Goal: Task Accomplishment & Management: Use online tool/utility

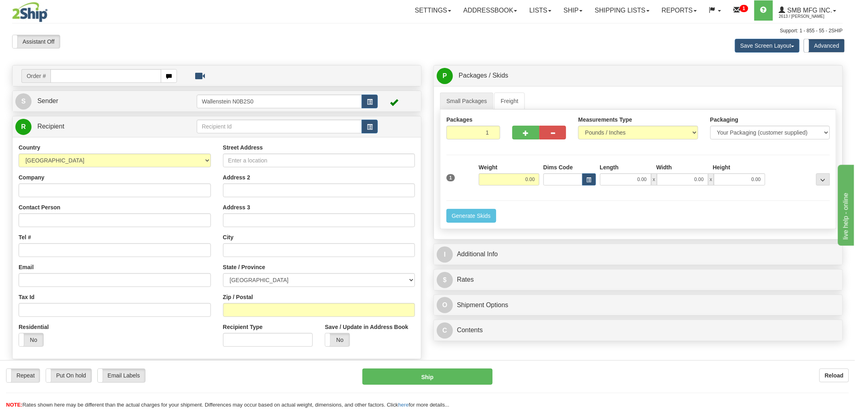
type input "[STREET_ADDRESS]"
type input "TEST"
type input "TEST DONT SHIP"
type input "[EMAIL_ADDRESS][DOMAIN_NAME]"
type input "[GEOGRAPHIC_DATA]"
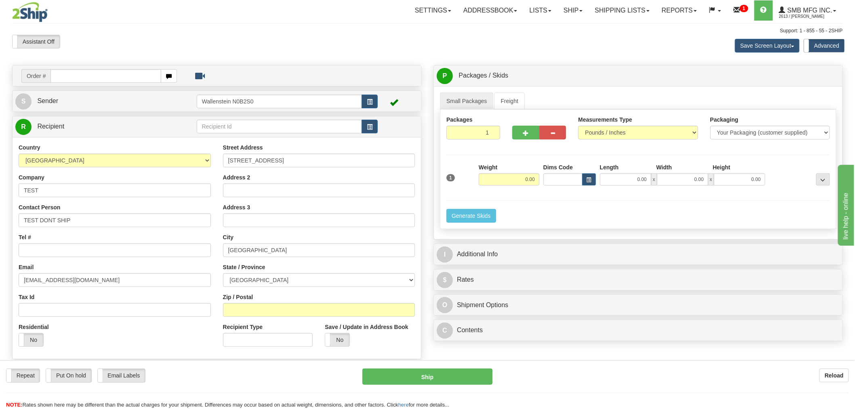
select select "ON"
type input "L4K4G9"
type input "CONCORD"
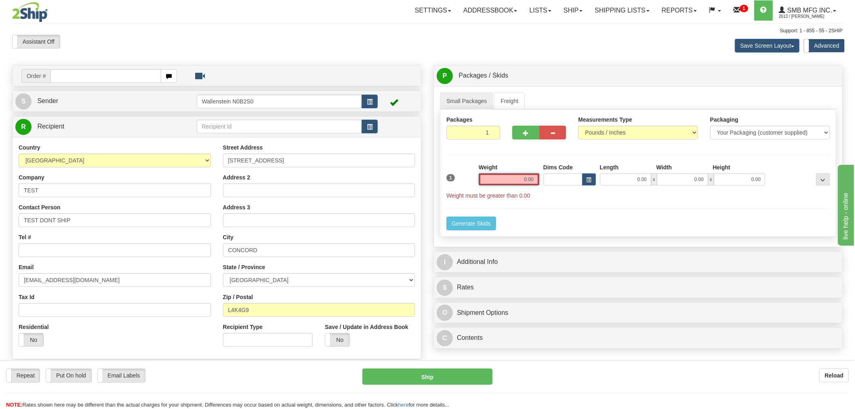
click at [498, 183] on input "0.00" at bounding box center [509, 179] width 61 height 12
type input "0.00"
click at [514, 98] on link "Freight" at bounding box center [509, 100] width 31 height 17
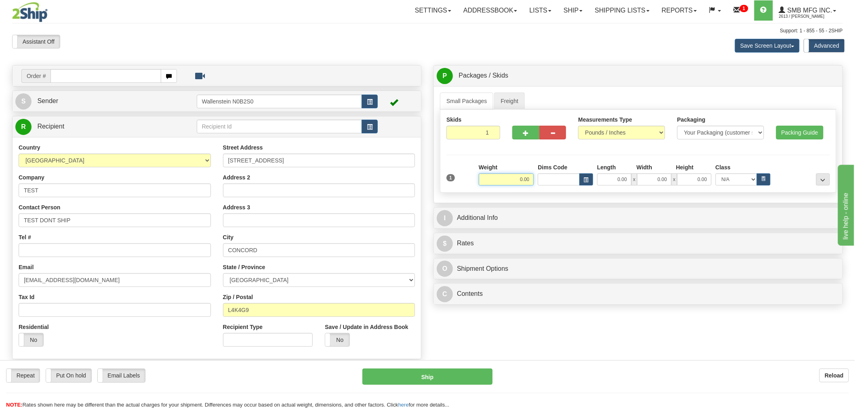
click at [513, 183] on input "0.00" at bounding box center [506, 179] width 55 height 12
type input "500.00"
click at [615, 179] on input "0.00" at bounding box center [614, 179] width 34 height 12
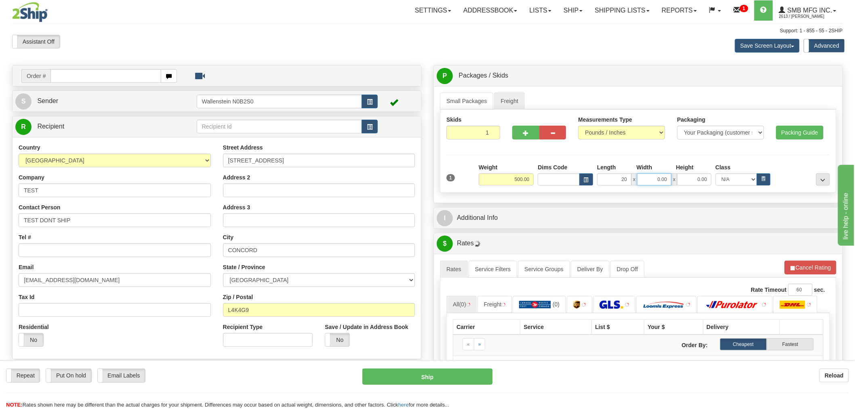
type input "20.00"
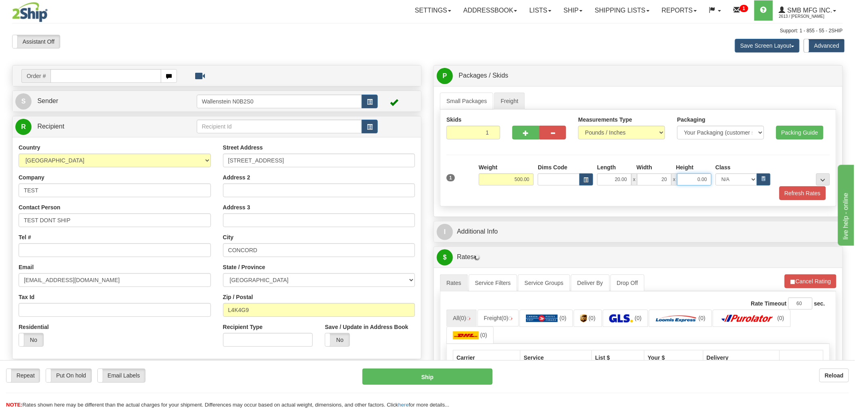
type input "20.00"
click at [761, 175] on button "button" at bounding box center [763, 179] width 14 height 12
select select "50.0"
click at [818, 282] on button "Cancel Rating" at bounding box center [810, 281] width 52 height 14
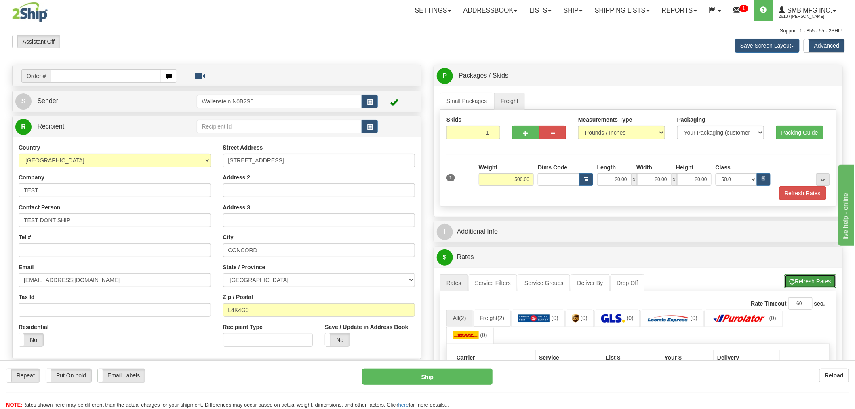
click at [811, 284] on button "Refresh Rates" at bounding box center [810, 281] width 52 height 14
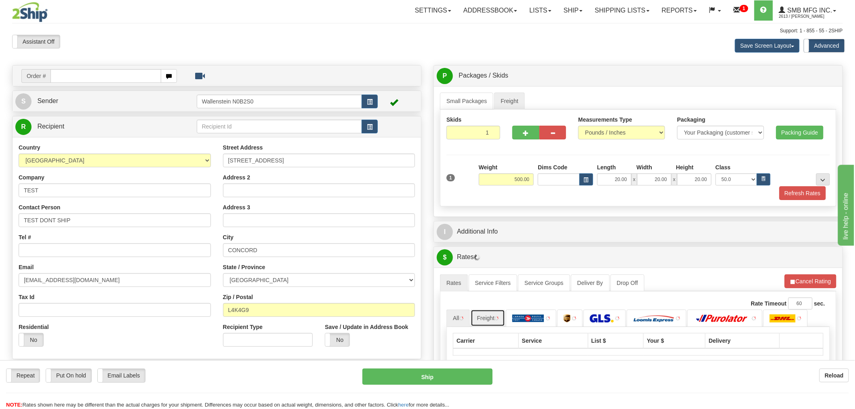
click at [485, 311] on link "Freight" at bounding box center [487, 317] width 35 height 17
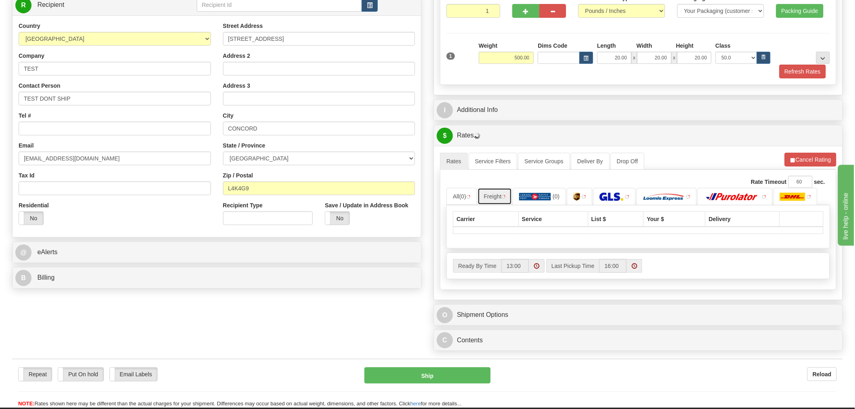
scroll to position [134, 0]
